Goal: Find specific page/section: Find specific page/section

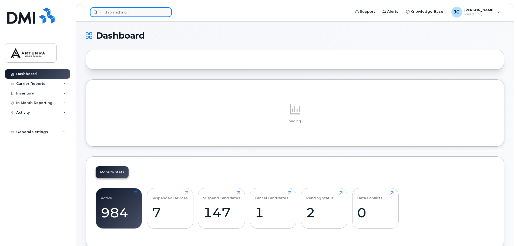
click at [131, 12] on input at bounding box center [131, 12] width 82 height 10
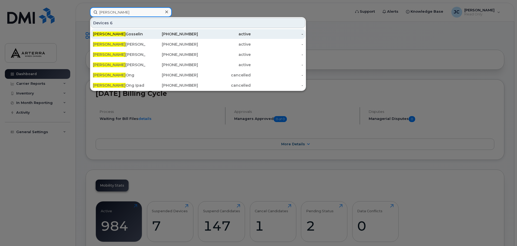
type input "[PERSON_NAME]"
click at [122, 33] on div "[PERSON_NAME]" at bounding box center [119, 33] width 53 height 5
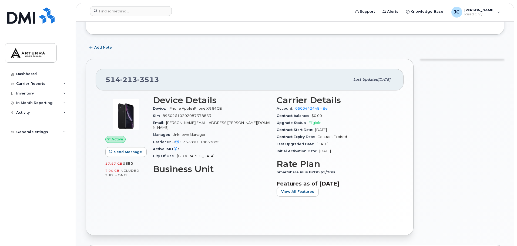
scroll to position [54, 0]
